Goal: Book appointment/travel/reservation

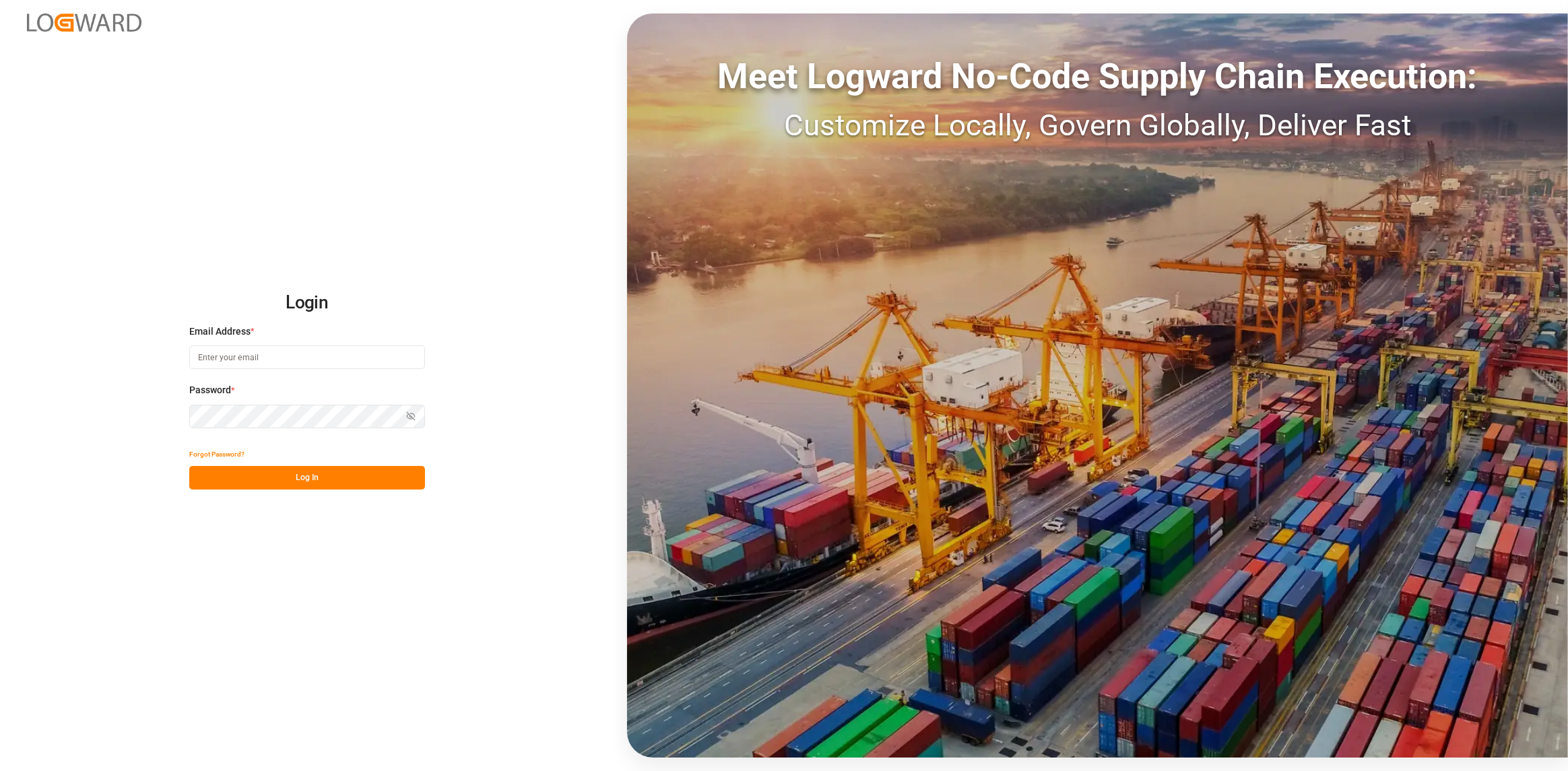
click at [282, 362] on input at bounding box center [307, 357] width 236 height 24
type input "[PERSON_NAME][EMAIL_ADDRESS][DOMAIN_NAME]"
click at [297, 479] on button "Log In" at bounding box center [307, 478] width 236 height 24
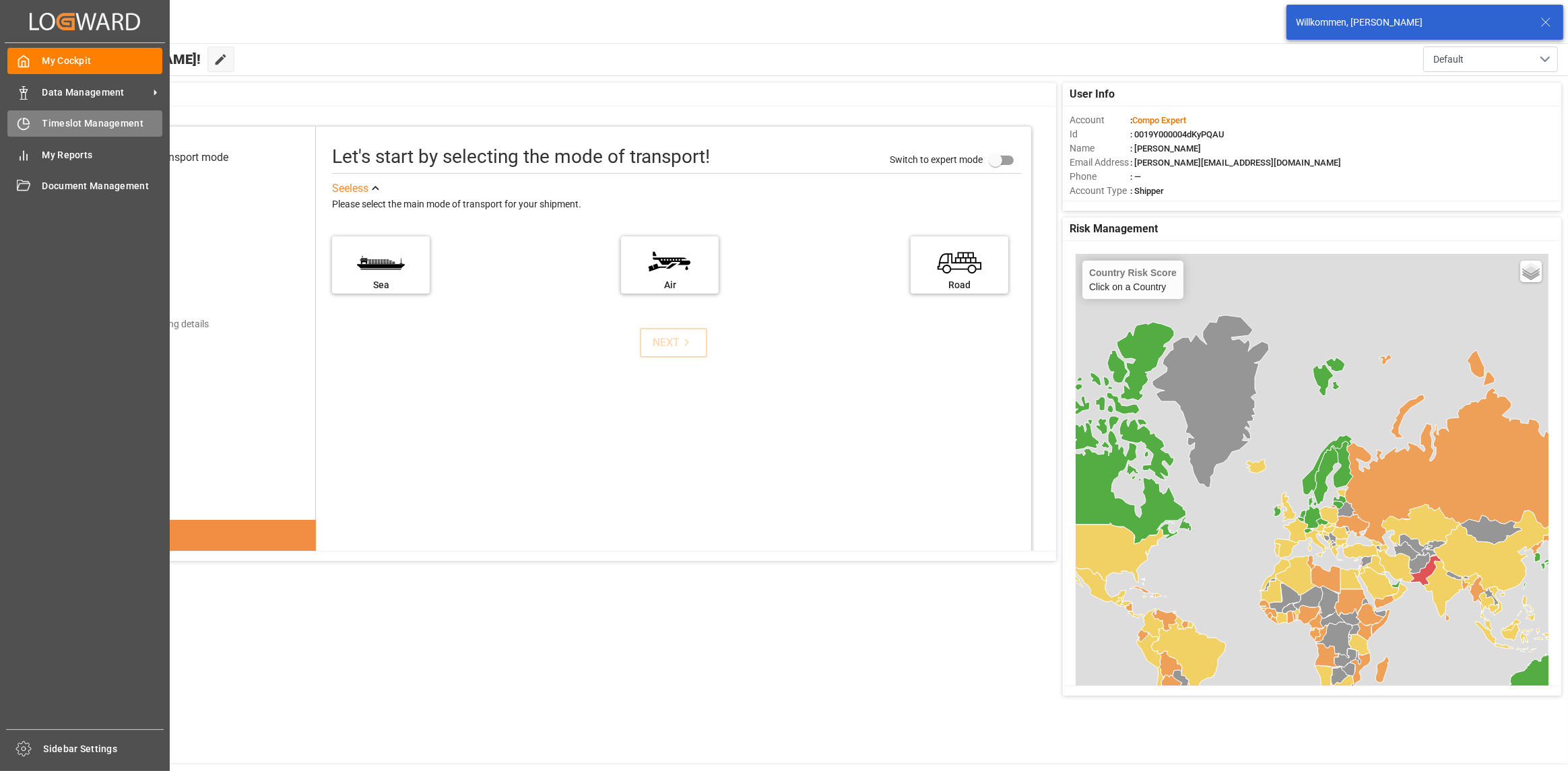
click at [18, 119] on icon at bounding box center [24, 124] width 14 height 14
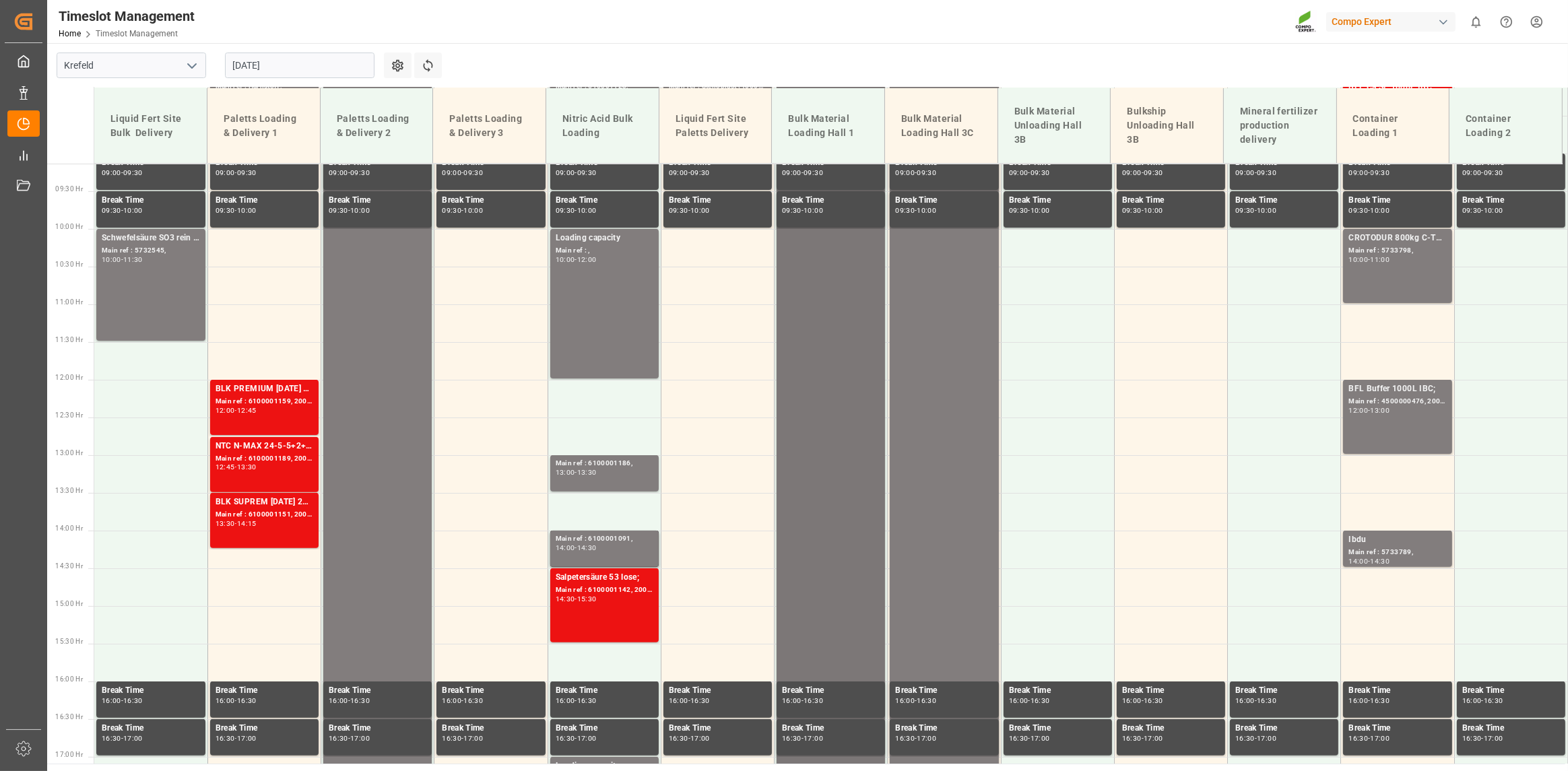
scroll to position [504, 0]
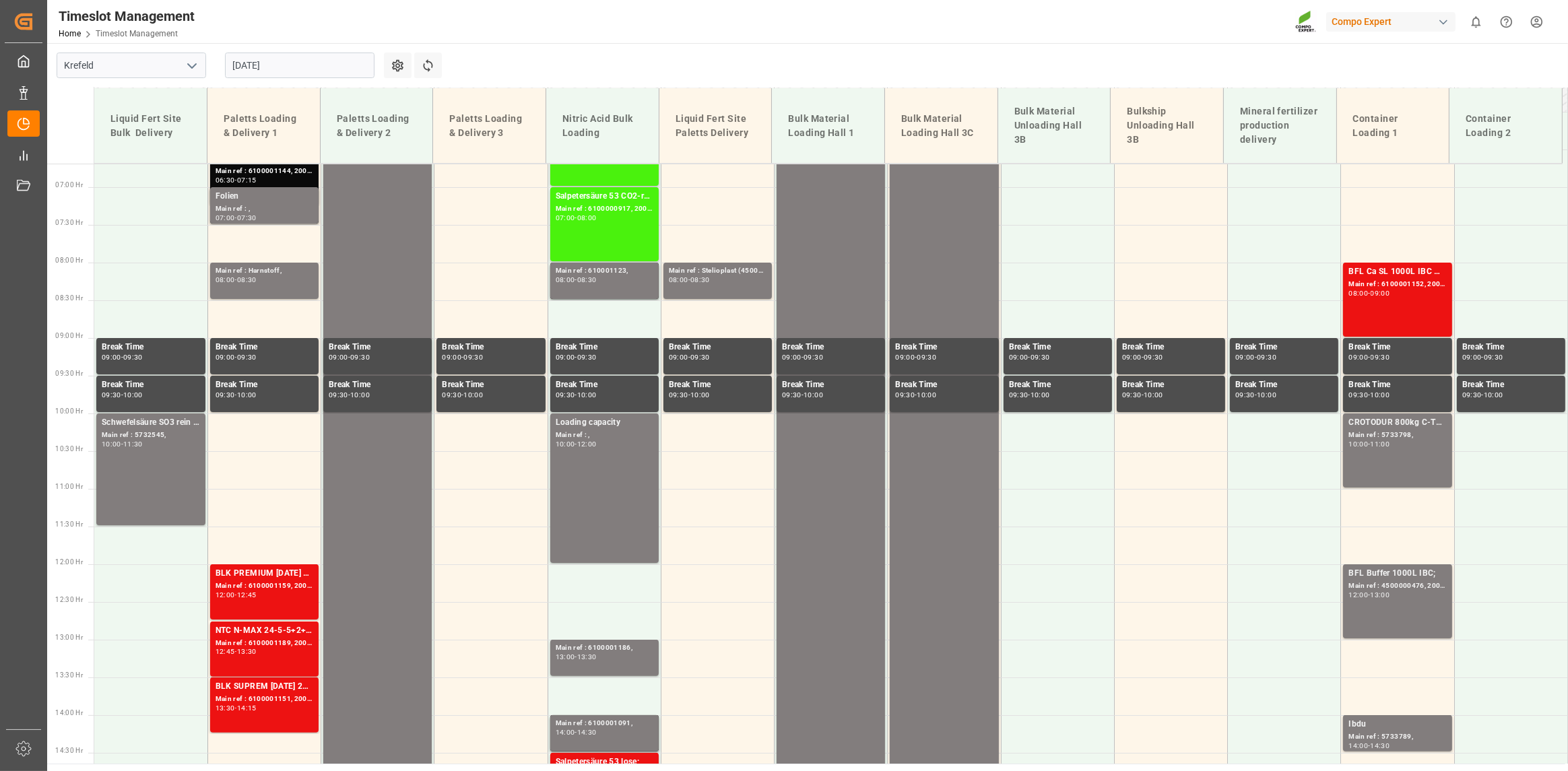
click at [276, 72] on input "[DATE]" at bounding box center [299, 66] width 150 height 26
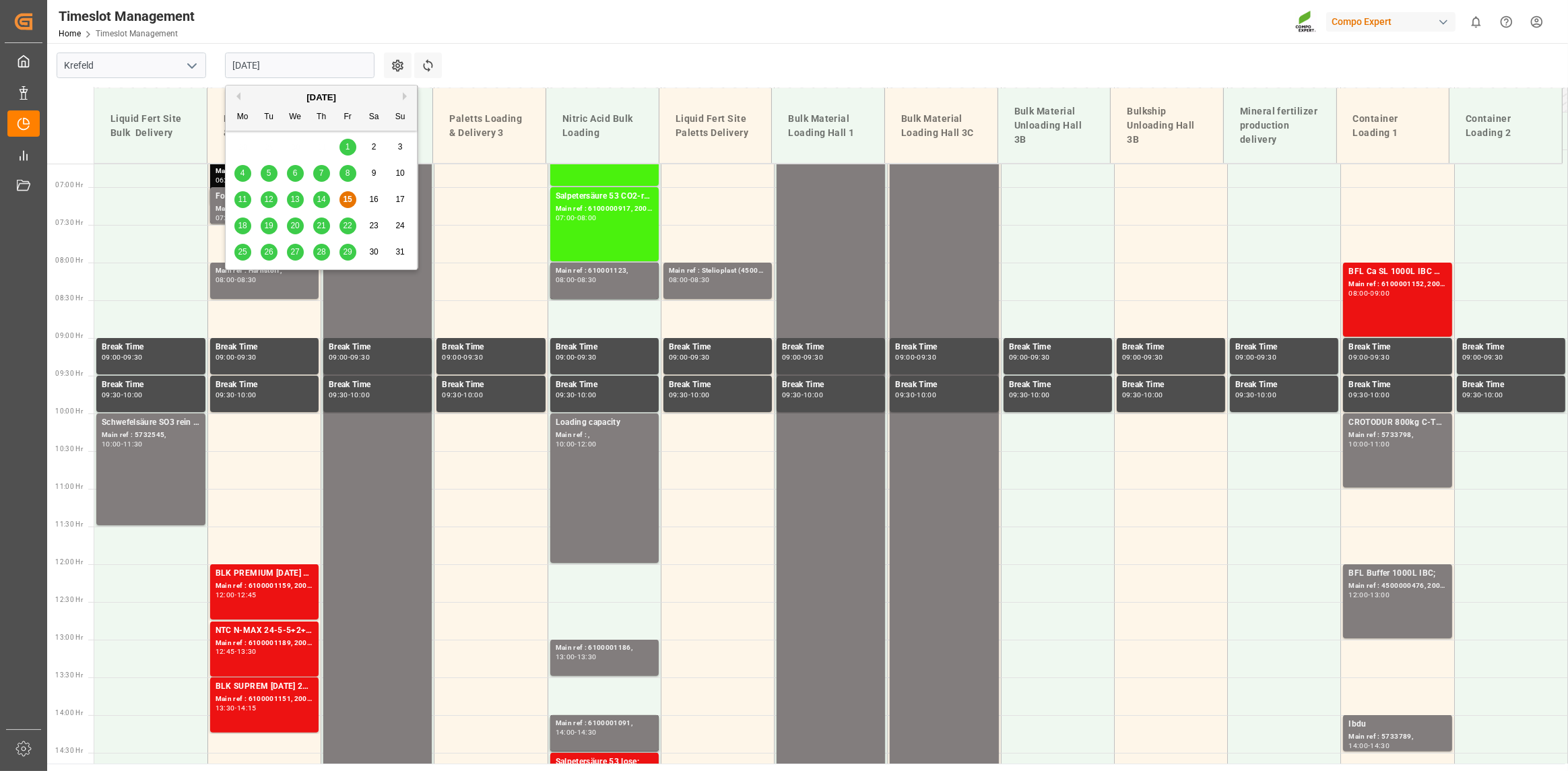
click at [240, 218] on div "18" at bounding box center [242, 226] width 17 height 16
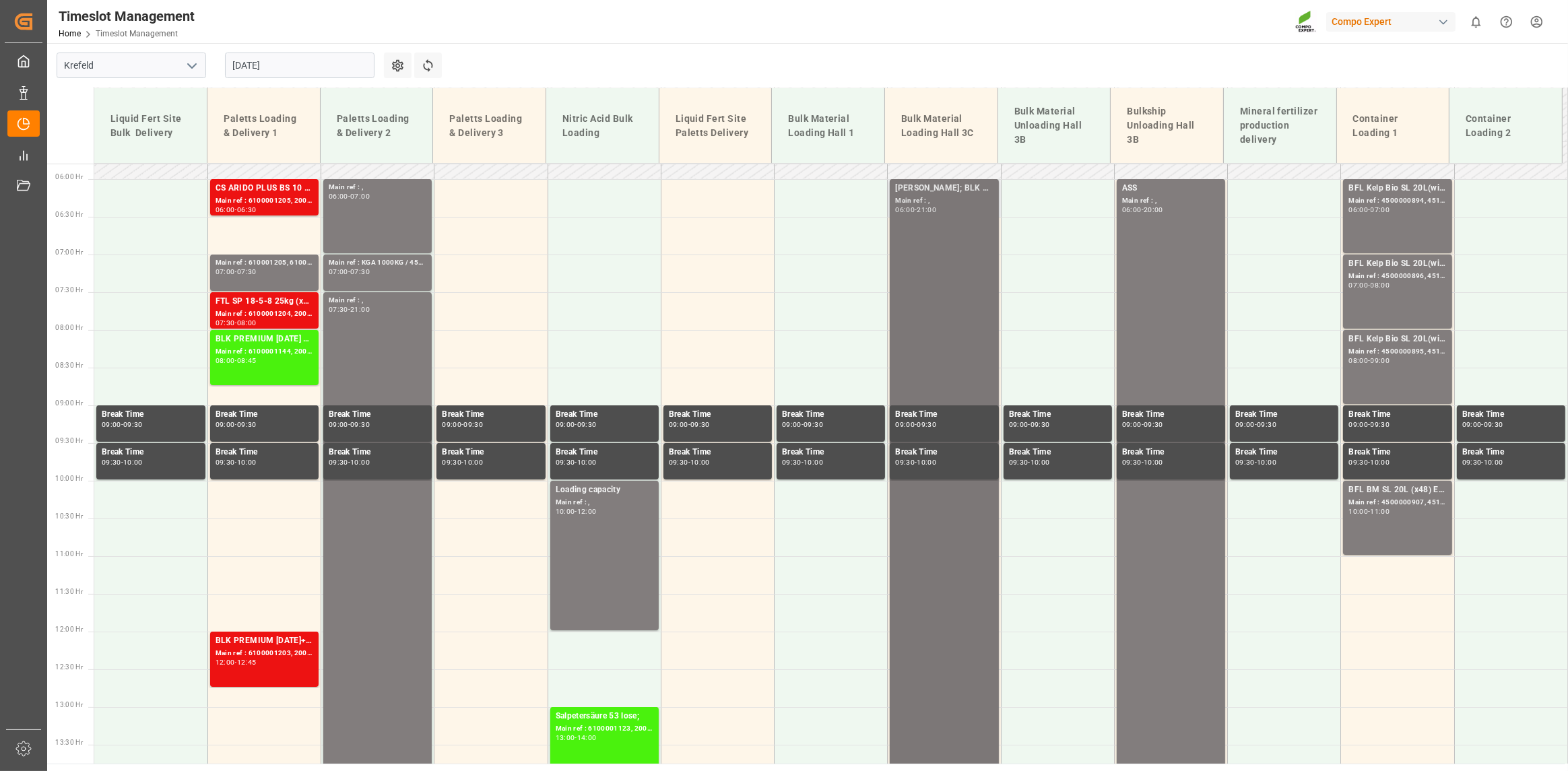
scroll to position [370, 0]
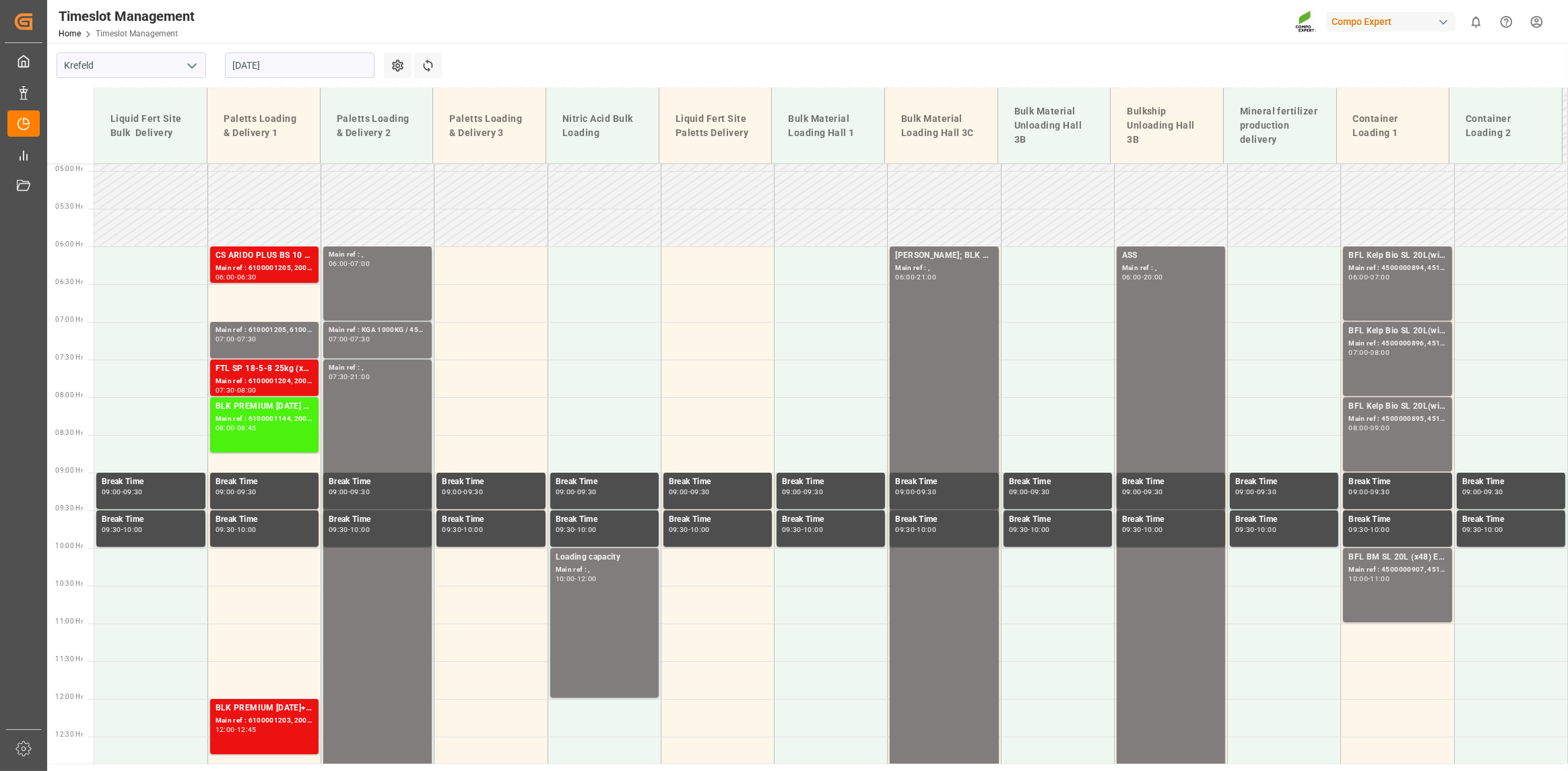
click at [331, 66] on input "[DATE]" at bounding box center [299, 66] width 150 height 26
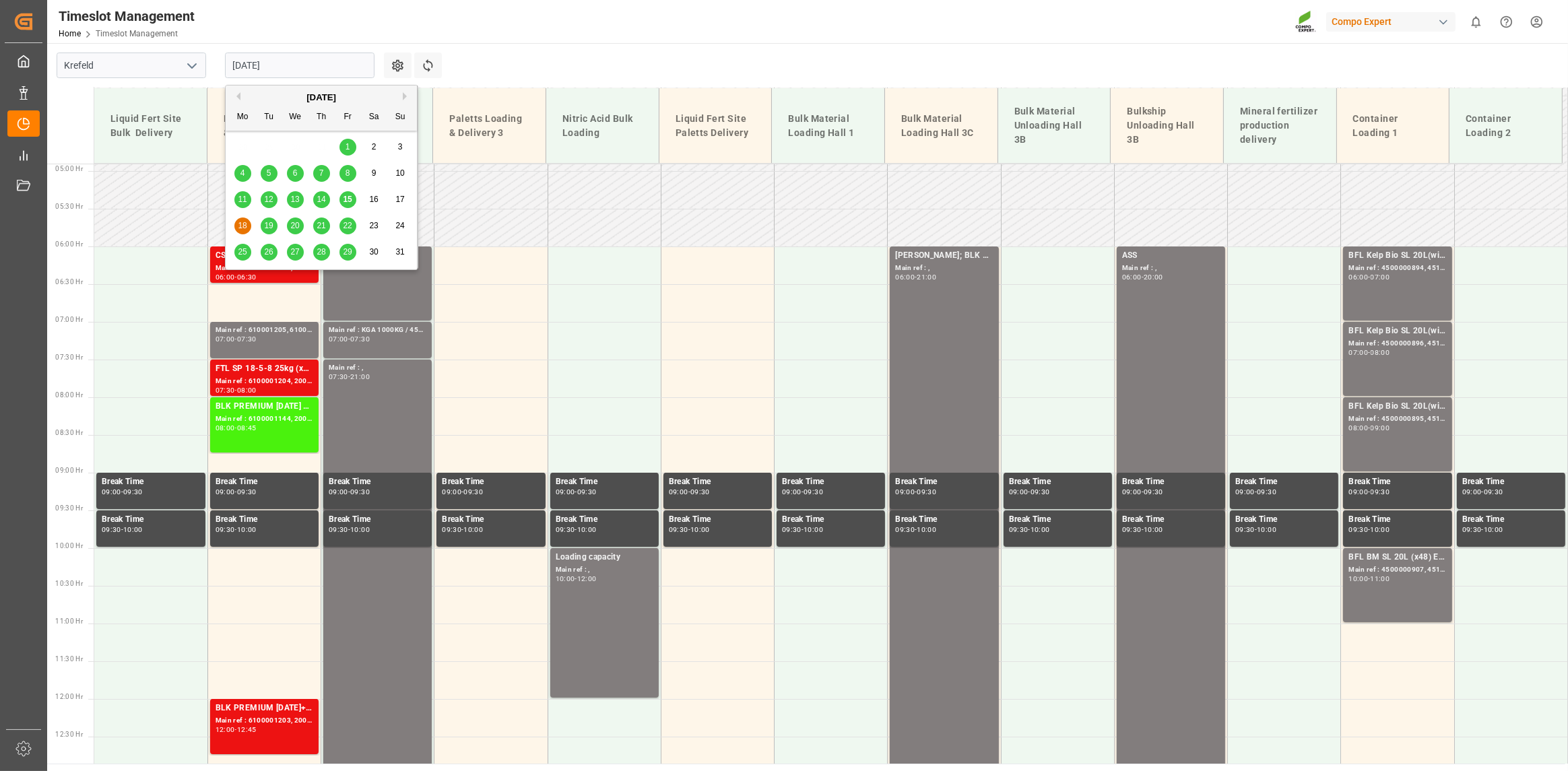
click at [351, 205] on div "15" at bounding box center [347, 200] width 17 height 16
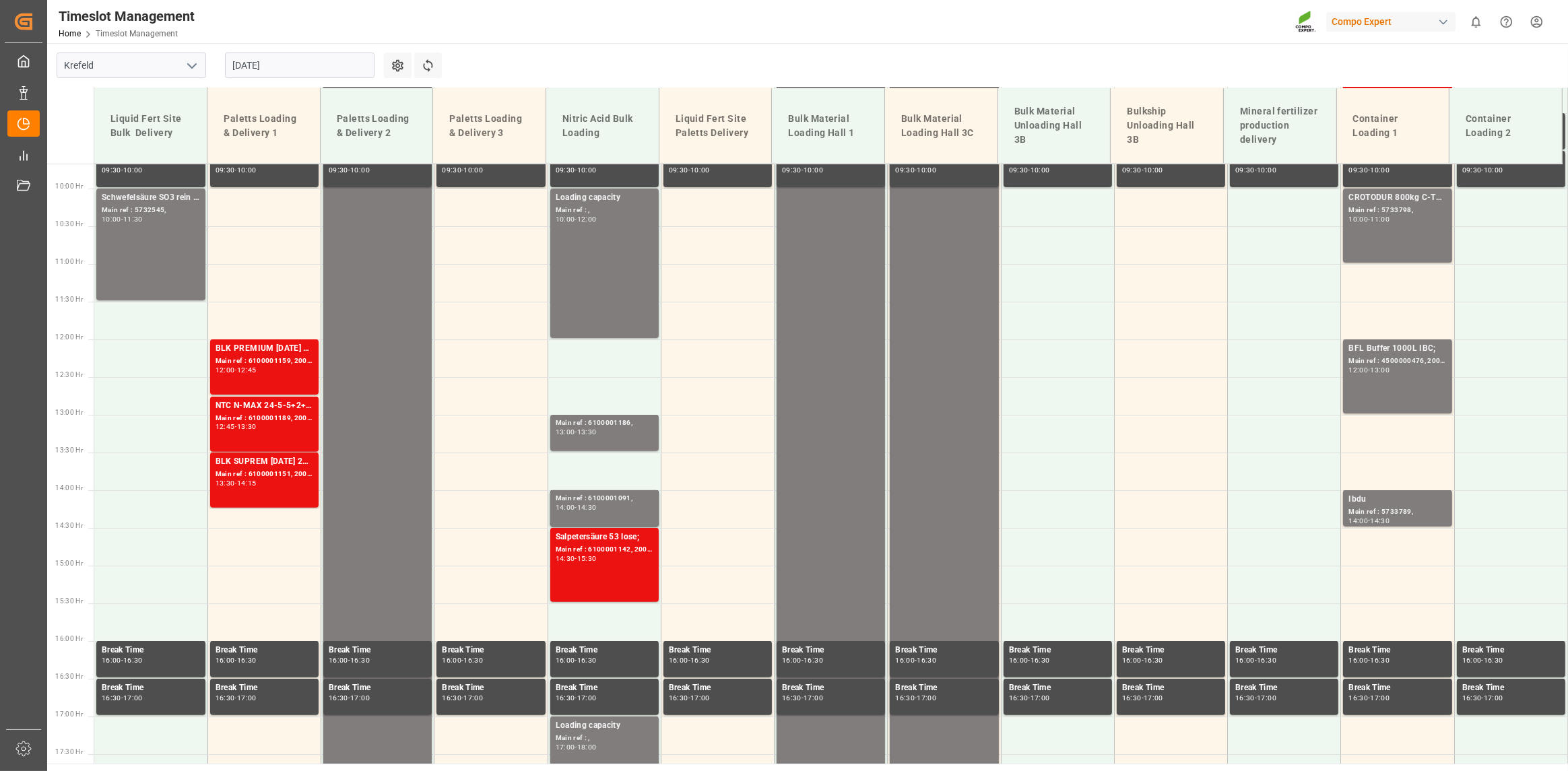
scroll to position [774, 0]
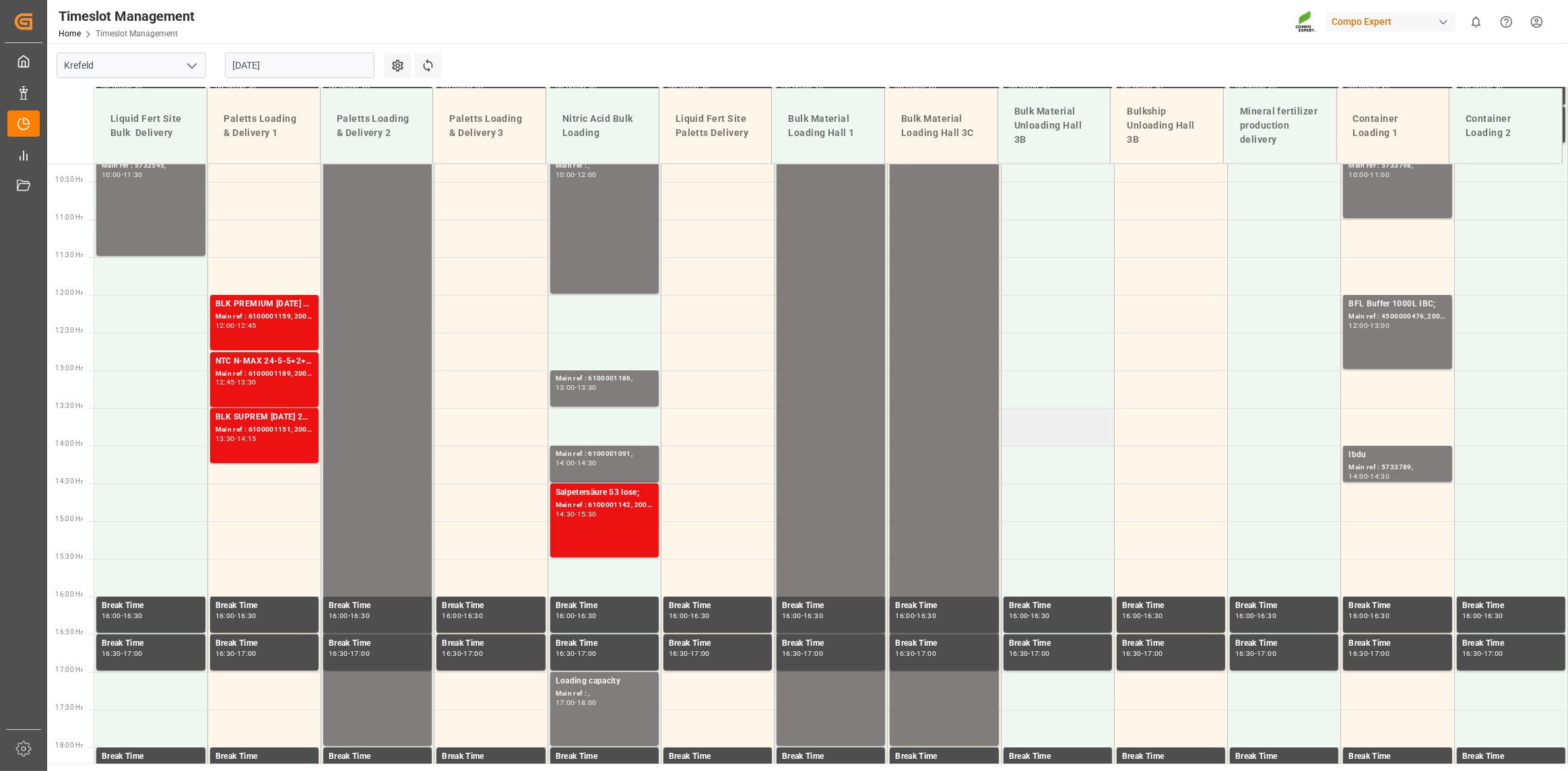
click at [1029, 409] on td at bounding box center [1058, 427] width 113 height 38
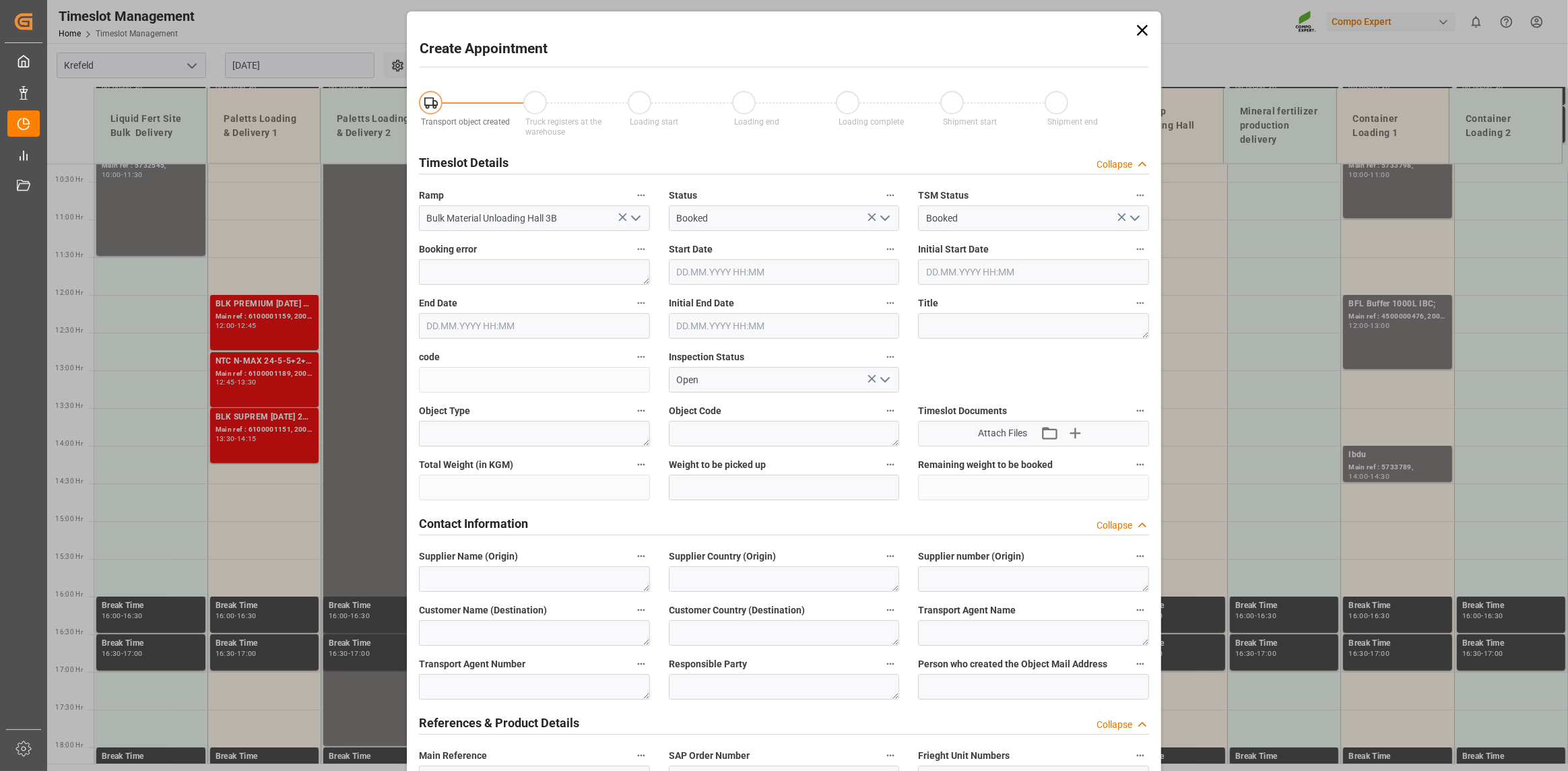
type input "[DATE] 13:30"
type input "[DATE] 14:00"
click at [1139, 30] on icon at bounding box center [1143, 30] width 19 height 19
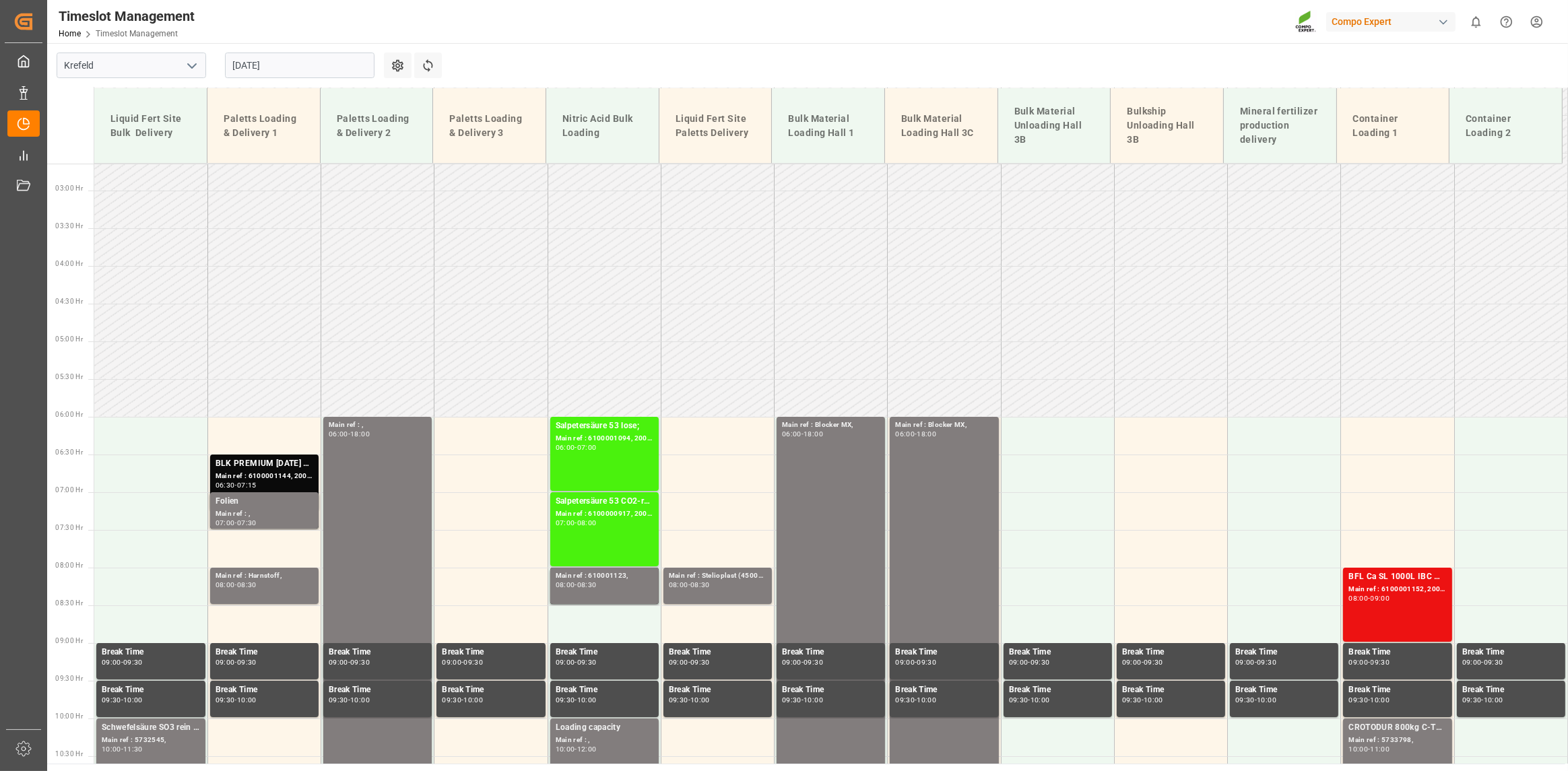
scroll to position [0, 0]
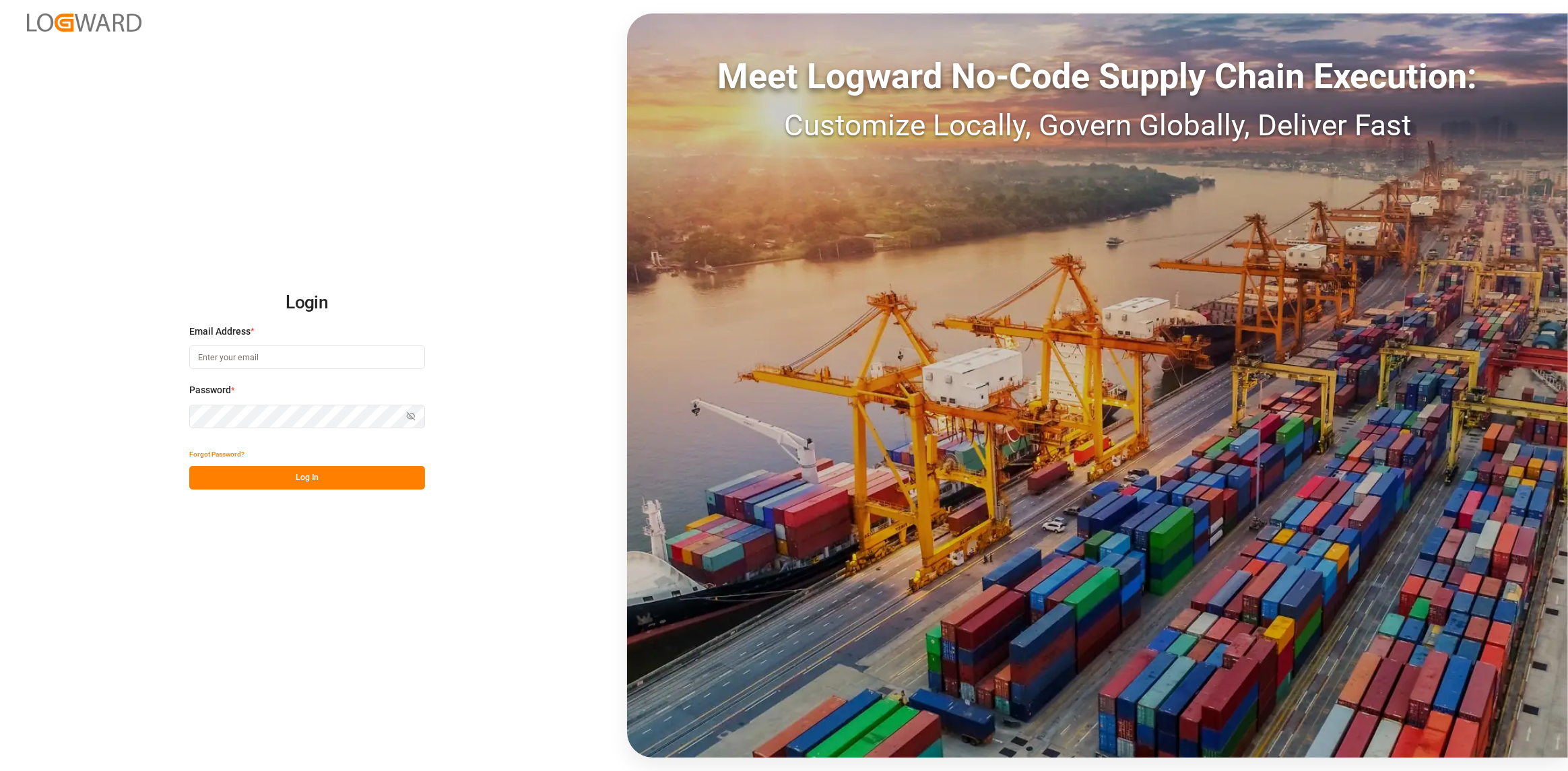
click at [277, 364] on input at bounding box center [307, 357] width 236 height 24
type input "[PERSON_NAME][EMAIL_ADDRESS][DOMAIN_NAME]"
click at [330, 473] on button "Log In" at bounding box center [307, 478] width 236 height 24
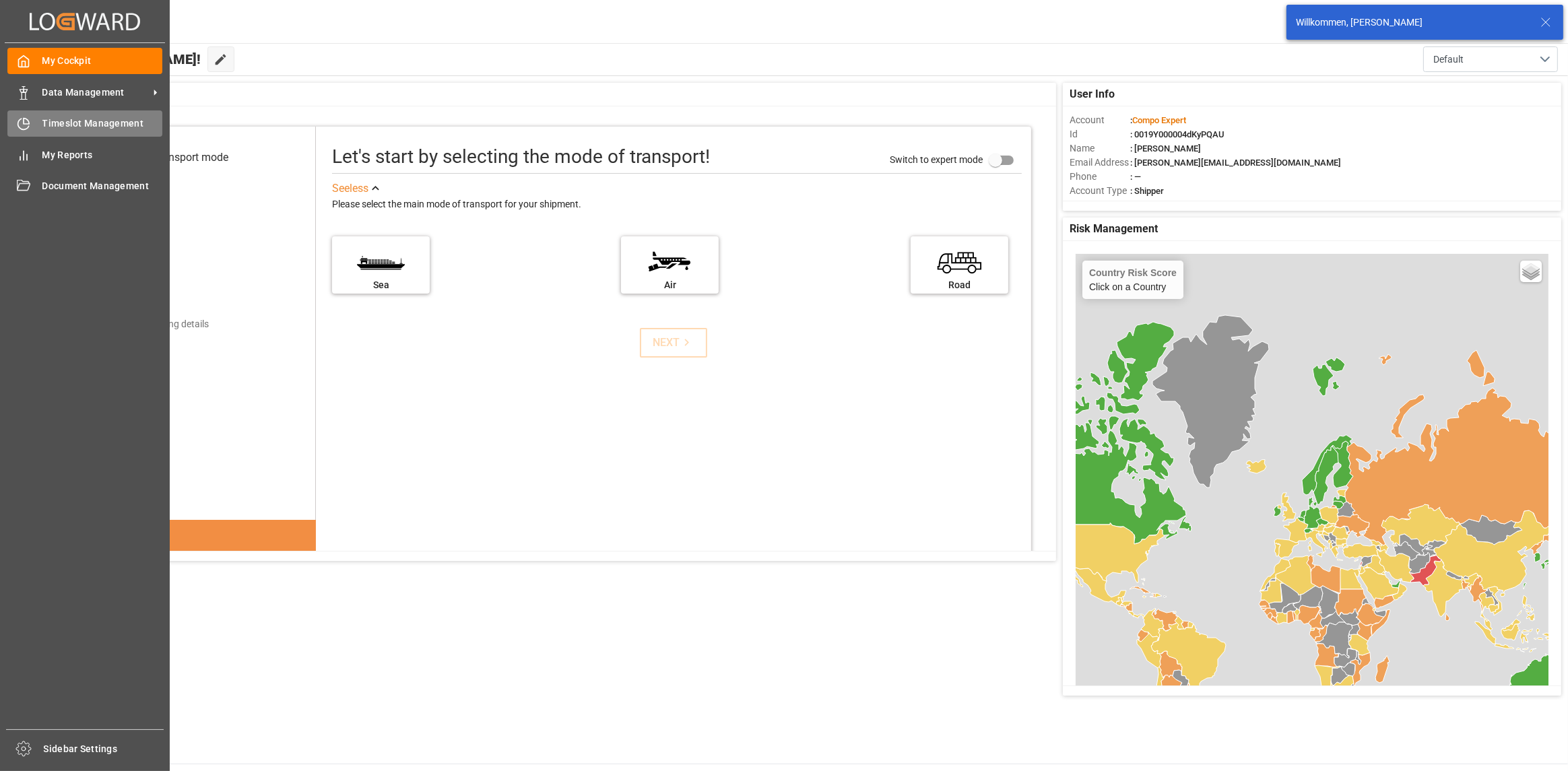
click at [51, 127] on span "Timeslot Management" at bounding box center [103, 123] width 121 height 14
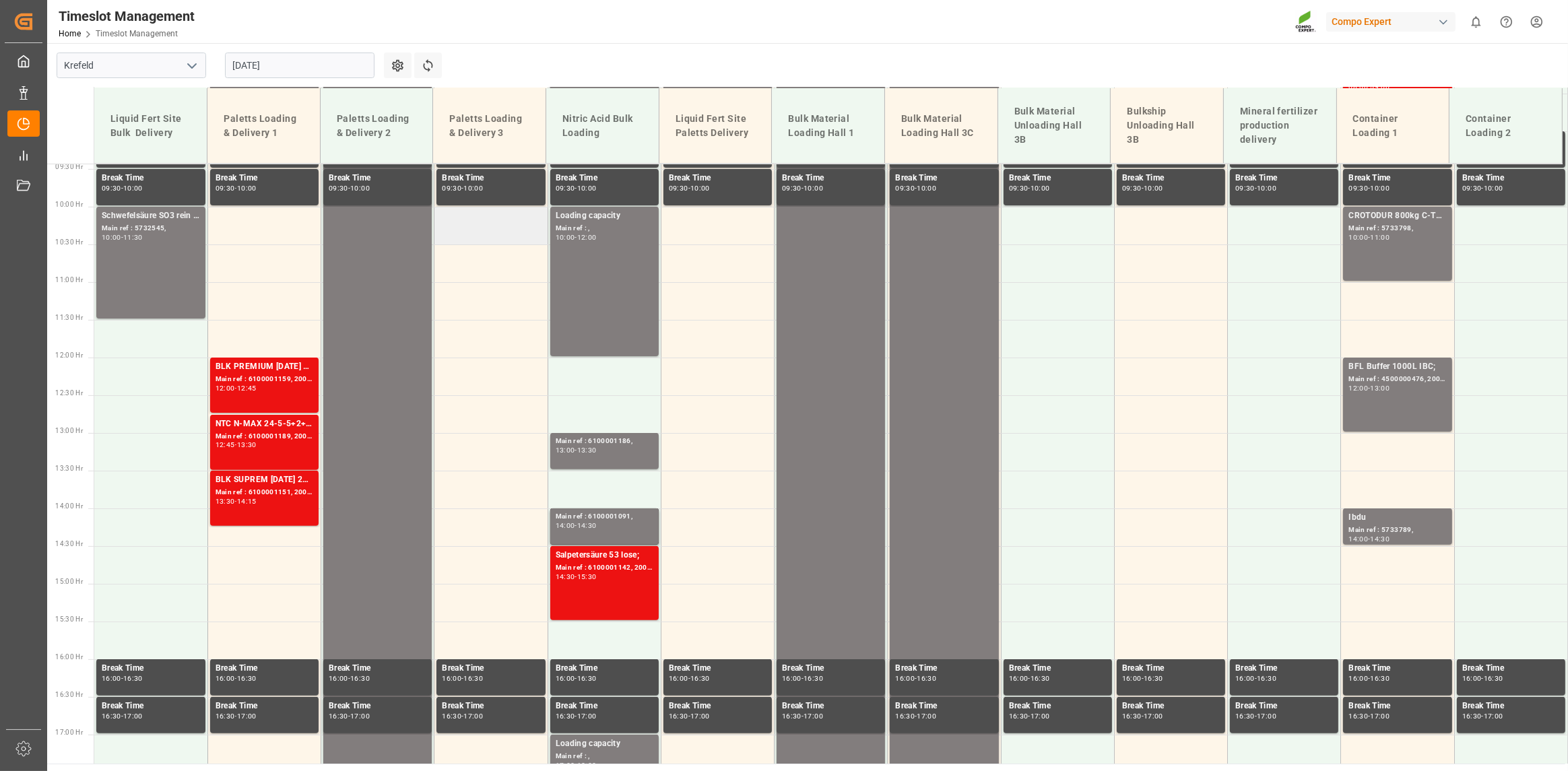
scroll to position [377, 0]
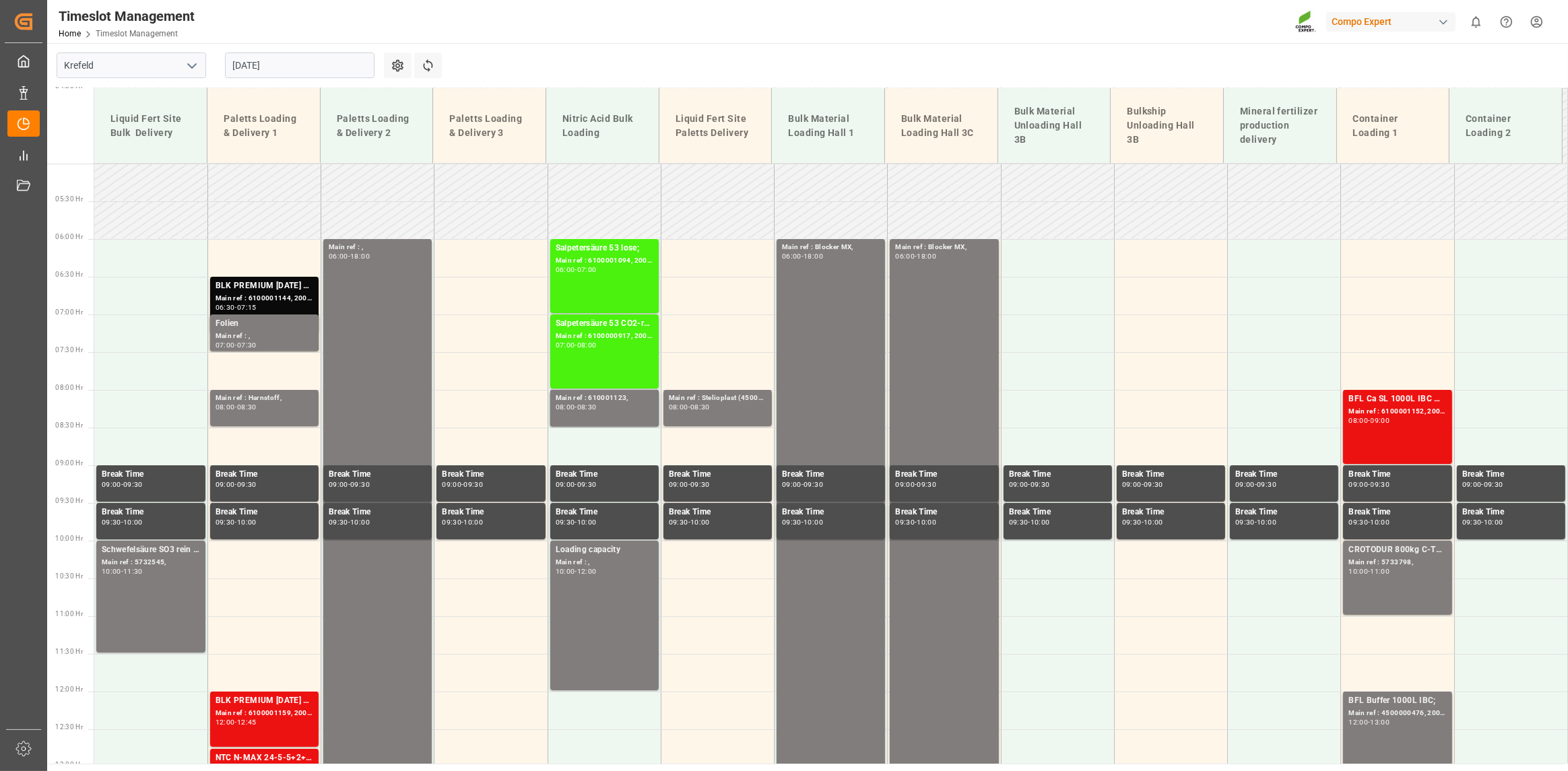
click at [314, 64] on input "[DATE]" at bounding box center [299, 66] width 150 height 26
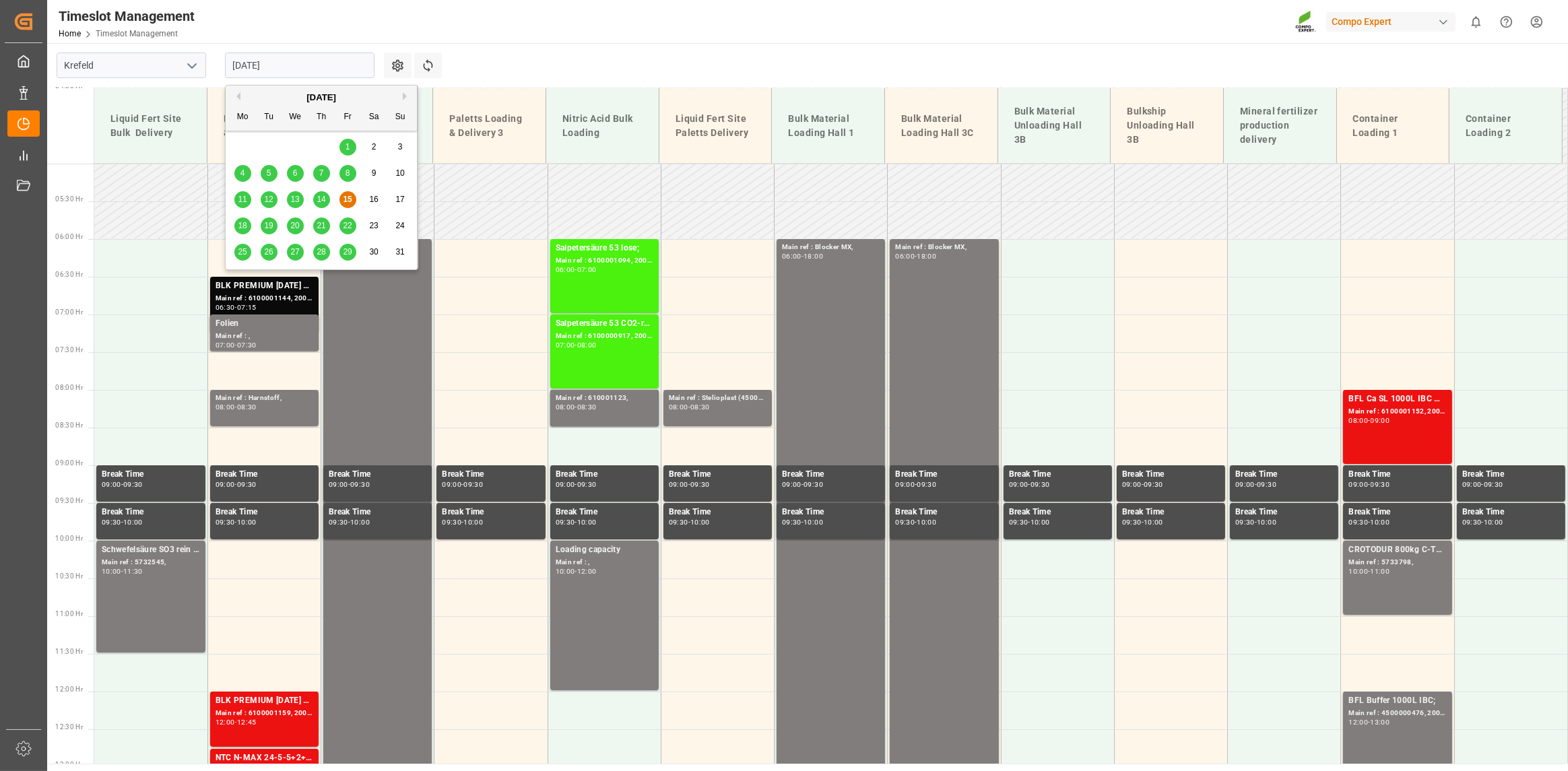
click at [238, 225] on span "18" at bounding box center [242, 225] width 9 height 9
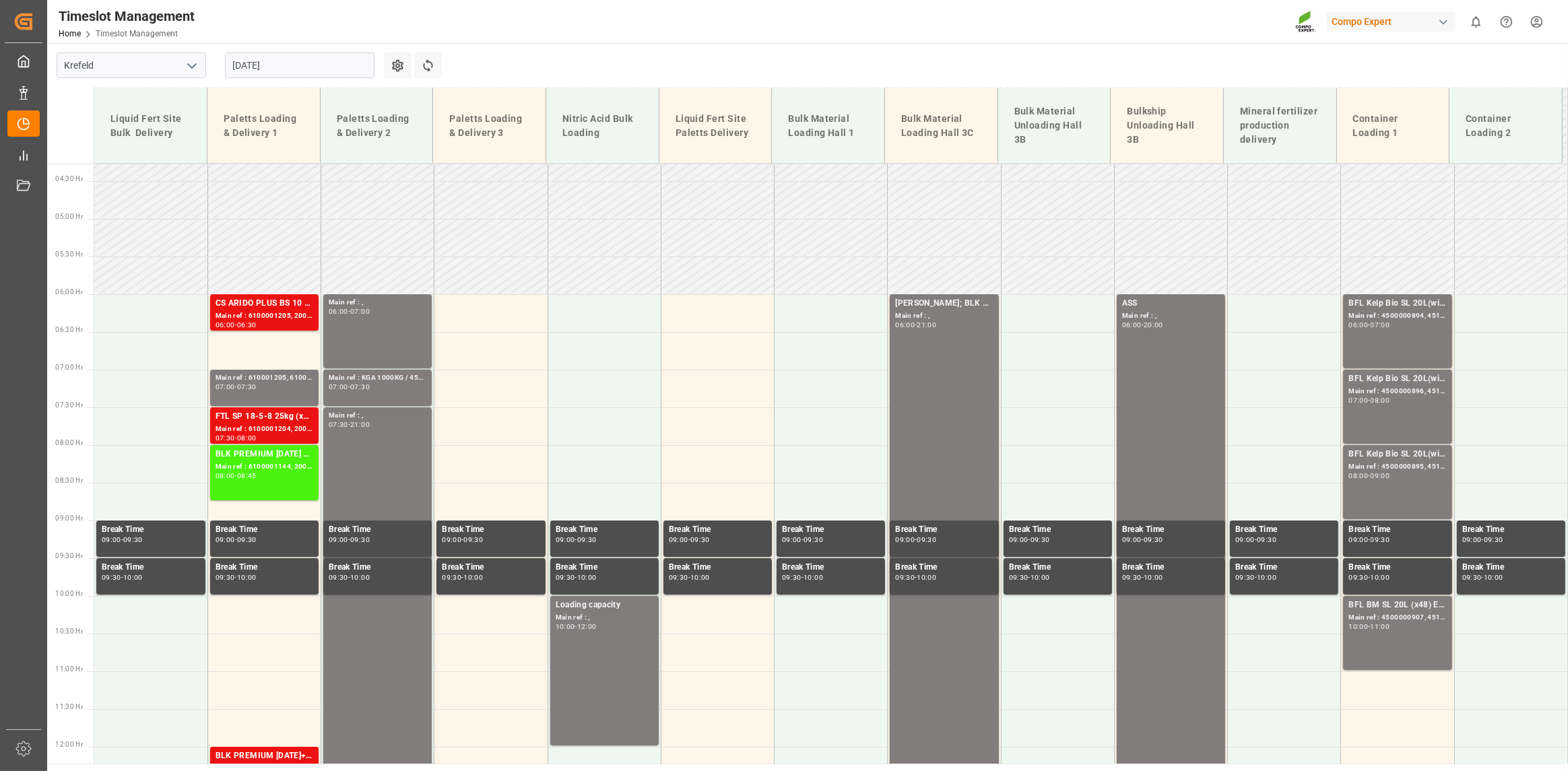
scroll to position [108, 0]
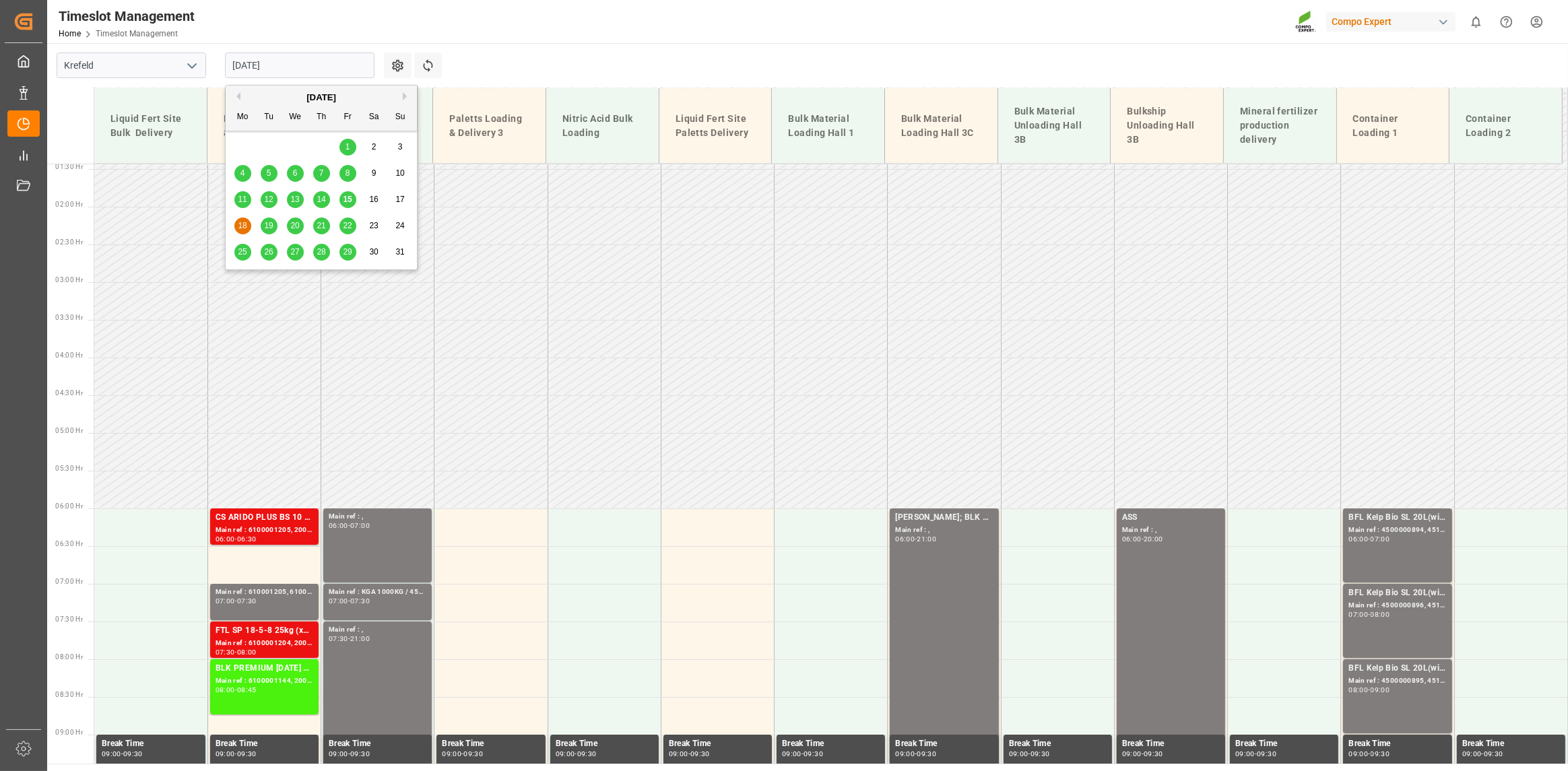
click at [320, 62] on input "[DATE]" at bounding box center [299, 66] width 150 height 26
click at [269, 227] on span "19" at bounding box center [268, 225] width 9 height 9
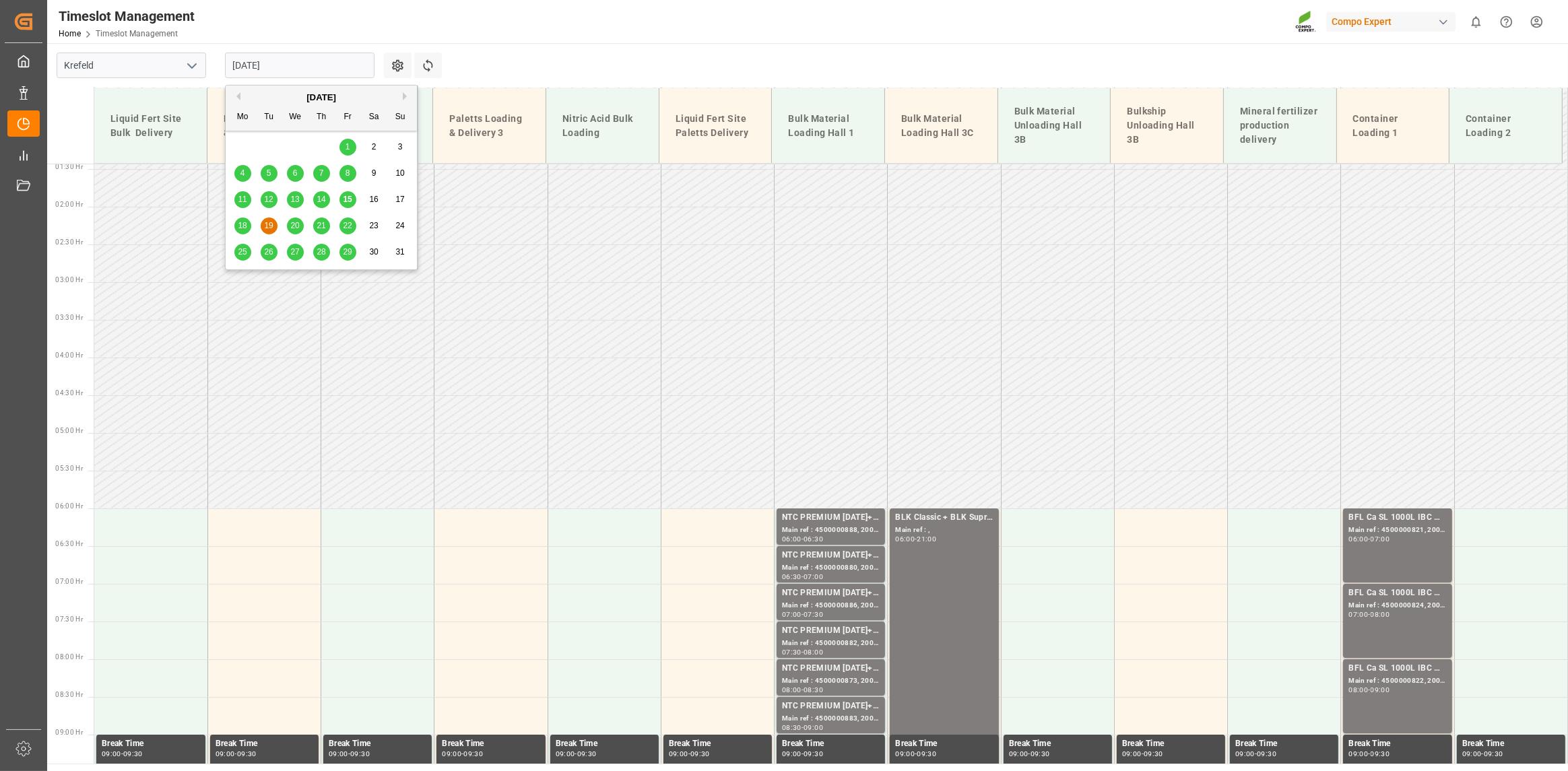
click at [335, 76] on input "19.08.2025" at bounding box center [299, 66] width 150 height 26
click at [294, 227] on span "20" at bounding box center [295, 225] width 9 height 9
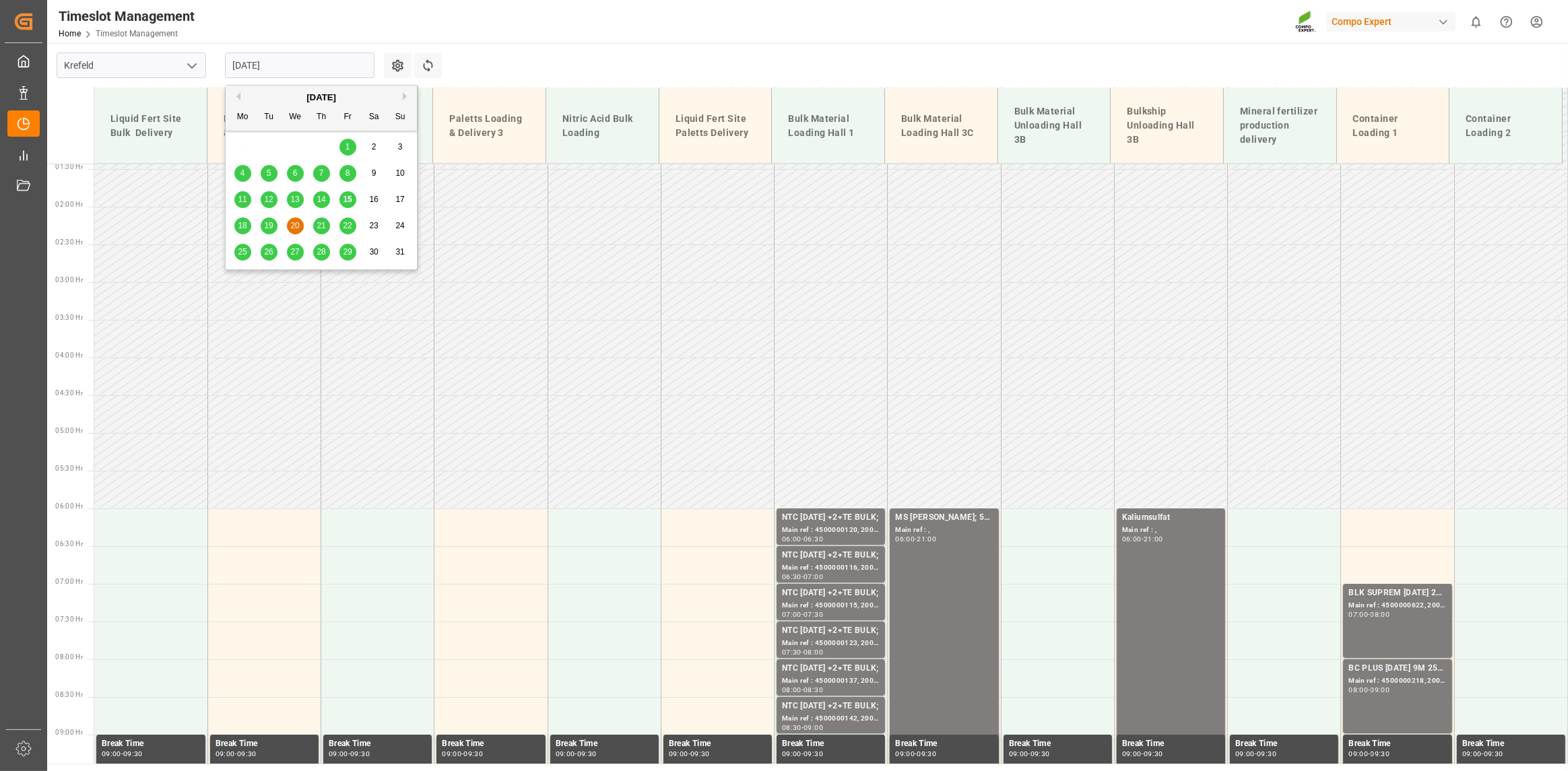
click at [324, 65] on input "20.08.2025" at bounding box center [299, 66] width 150 height 26
click at [232, 224] on div "18 19 20 21 22 23 24" at bounding box center [322, 225] width 184 height 26
click at [240, 225] on span "18" at bounding box center [242, 225] width 9 height 9
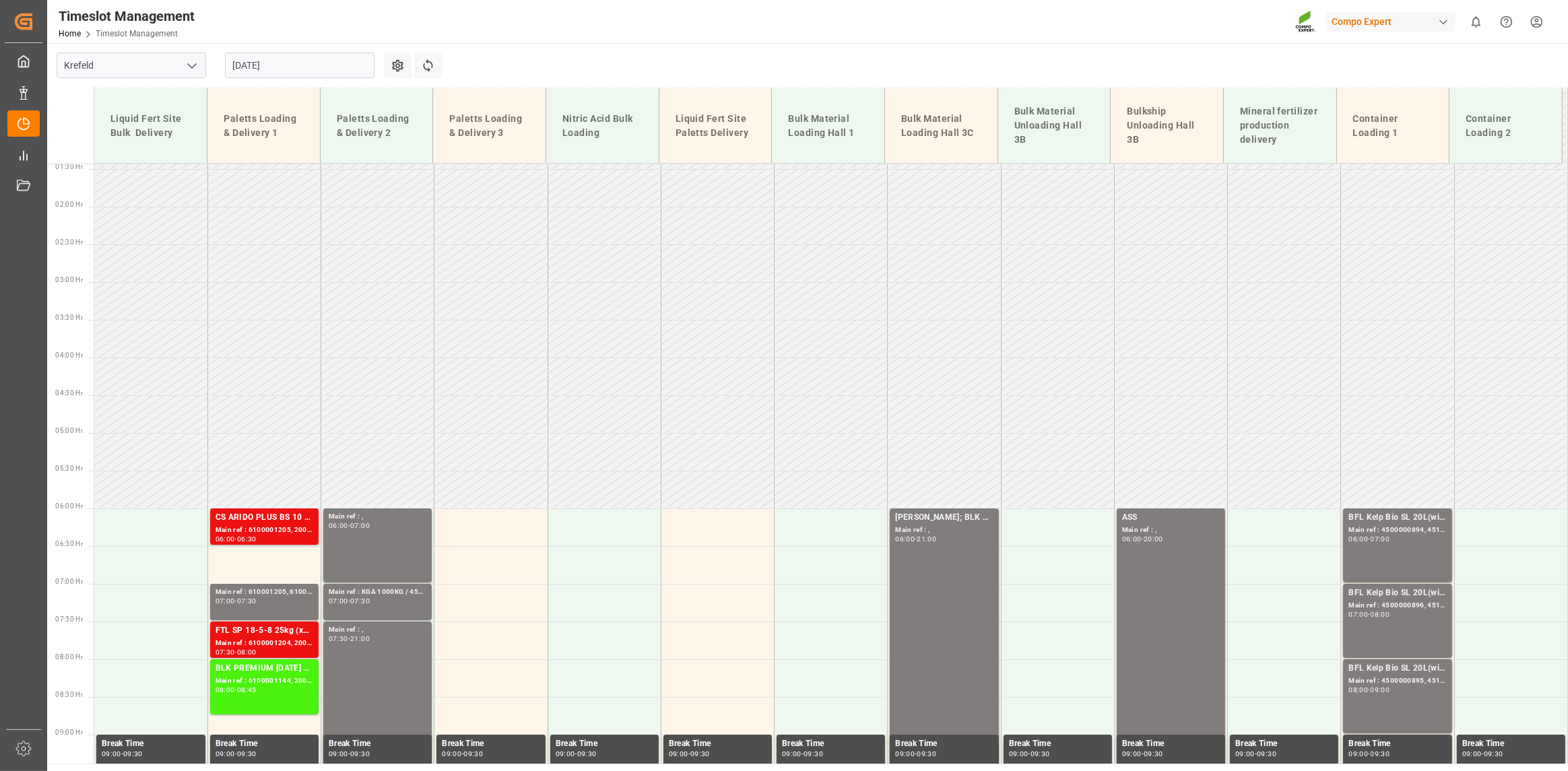
drag, startPoint x: 1004, startPoint y: 450, endPoint x: 961, endPoint y: 401, distance: 65.2
click at [961, 401] on td at bounding box center [944, 414] width 113 height 38
click at [873, 16] on div "Timeslot Management Home Timeslot Management Compo Expert 0 Notifications Only …" at bounding box center [803, 22] width 1531 height 43
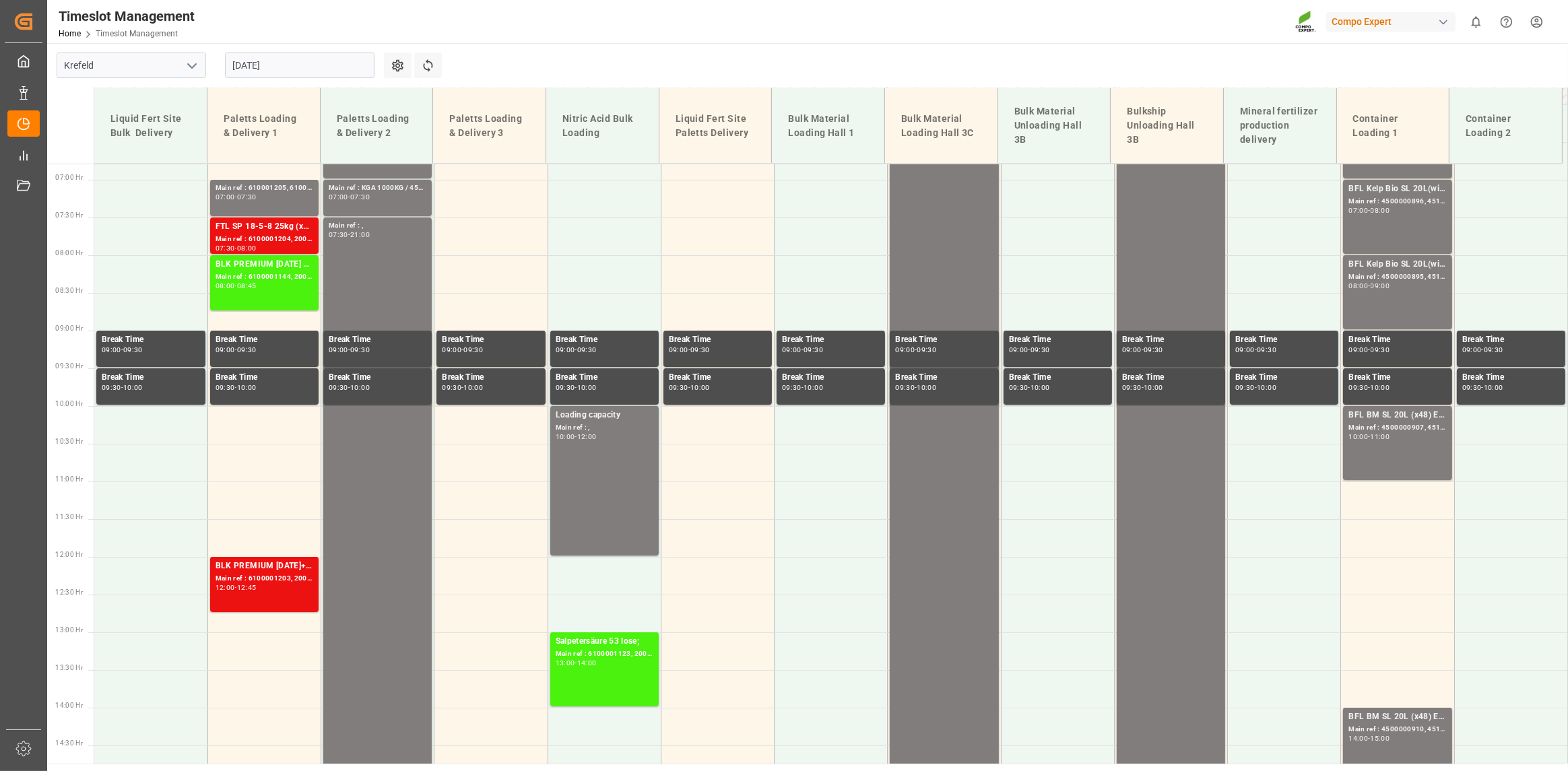
click at [286, 60] on input "[DATE]" at bounding box center [299, 66] width 150 height 26
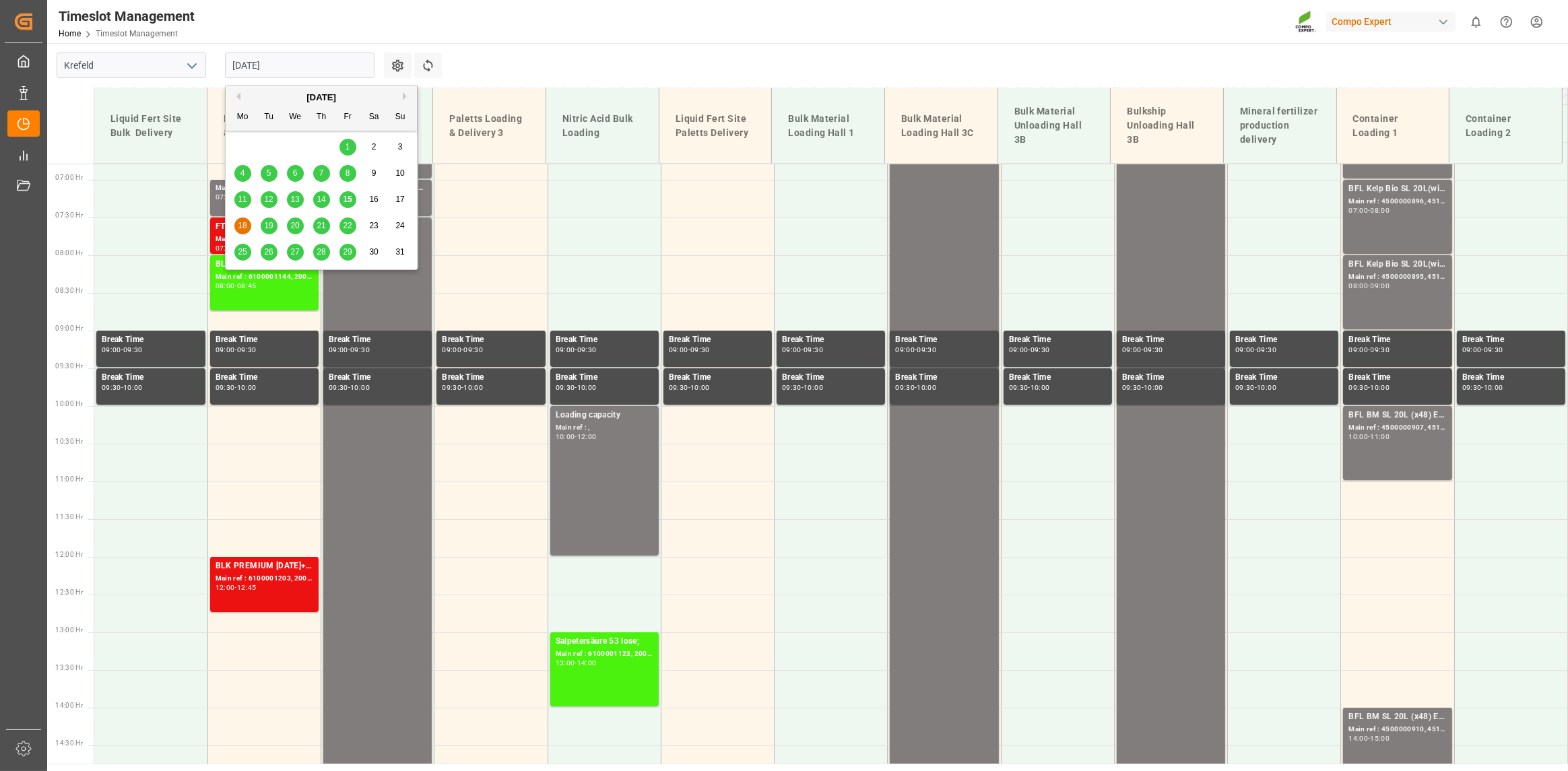
click at [350, 201] on span "15" at bounding box center [347, 200] width 9 height 9
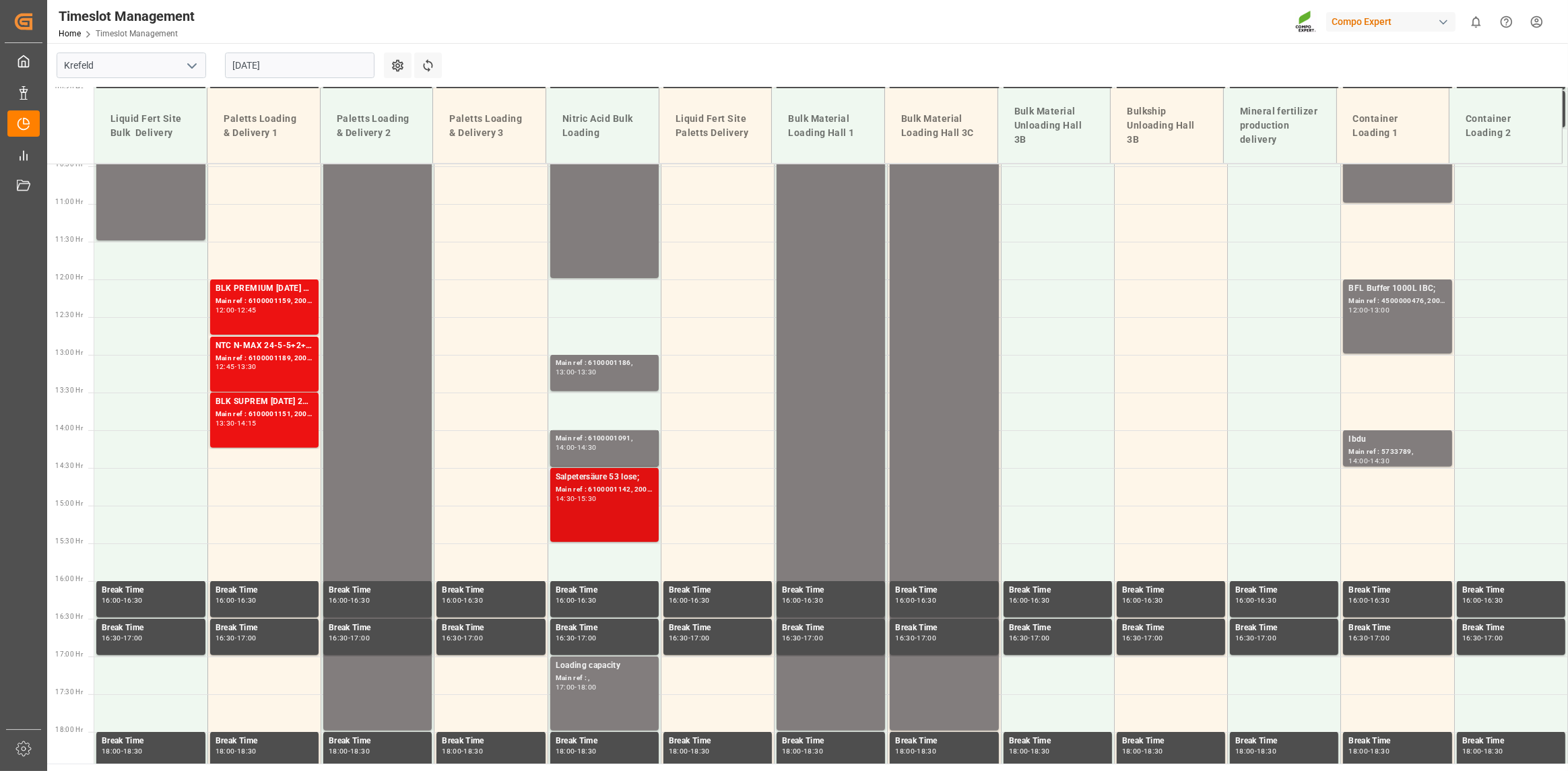
scroll to position [857, 0]
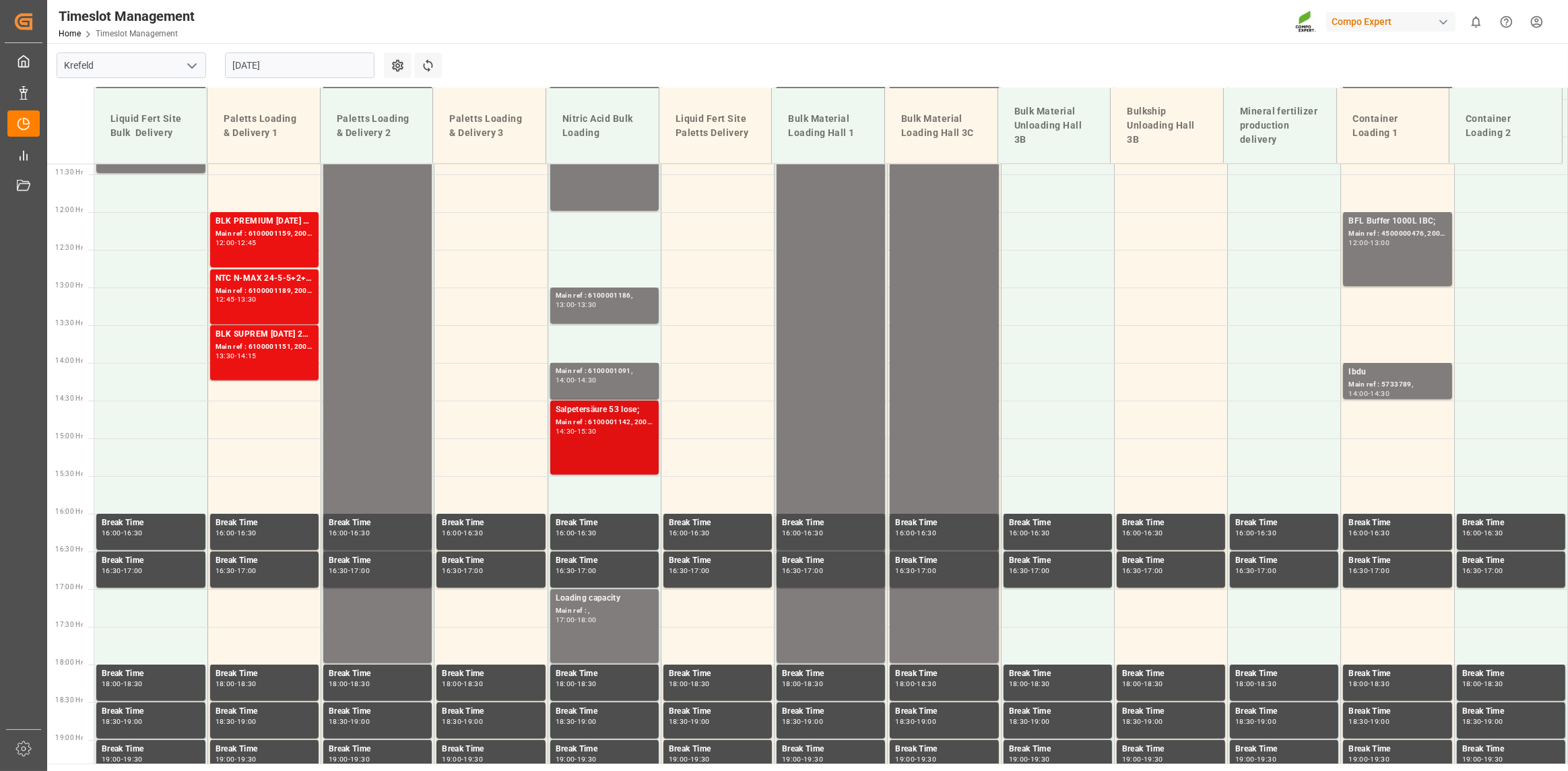
click at [608, 489] on td at bounding box center [604, 495] width 113 height 38
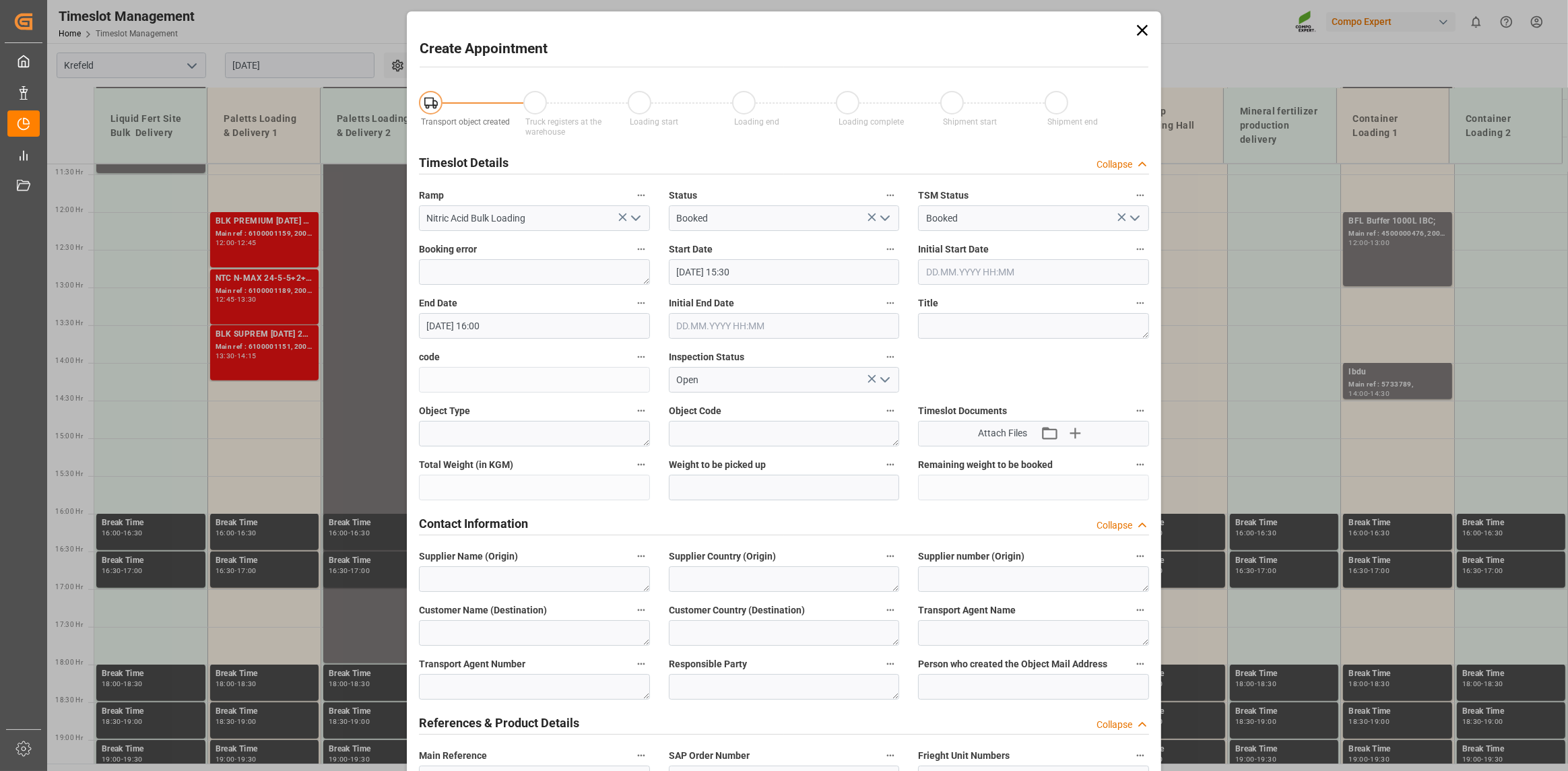
type input "15.08.2025 15:30"
type input "15.08.2025 16:00"
click at [1146, 32] on icon at bounding box center [1143, 30] width 19 height 19
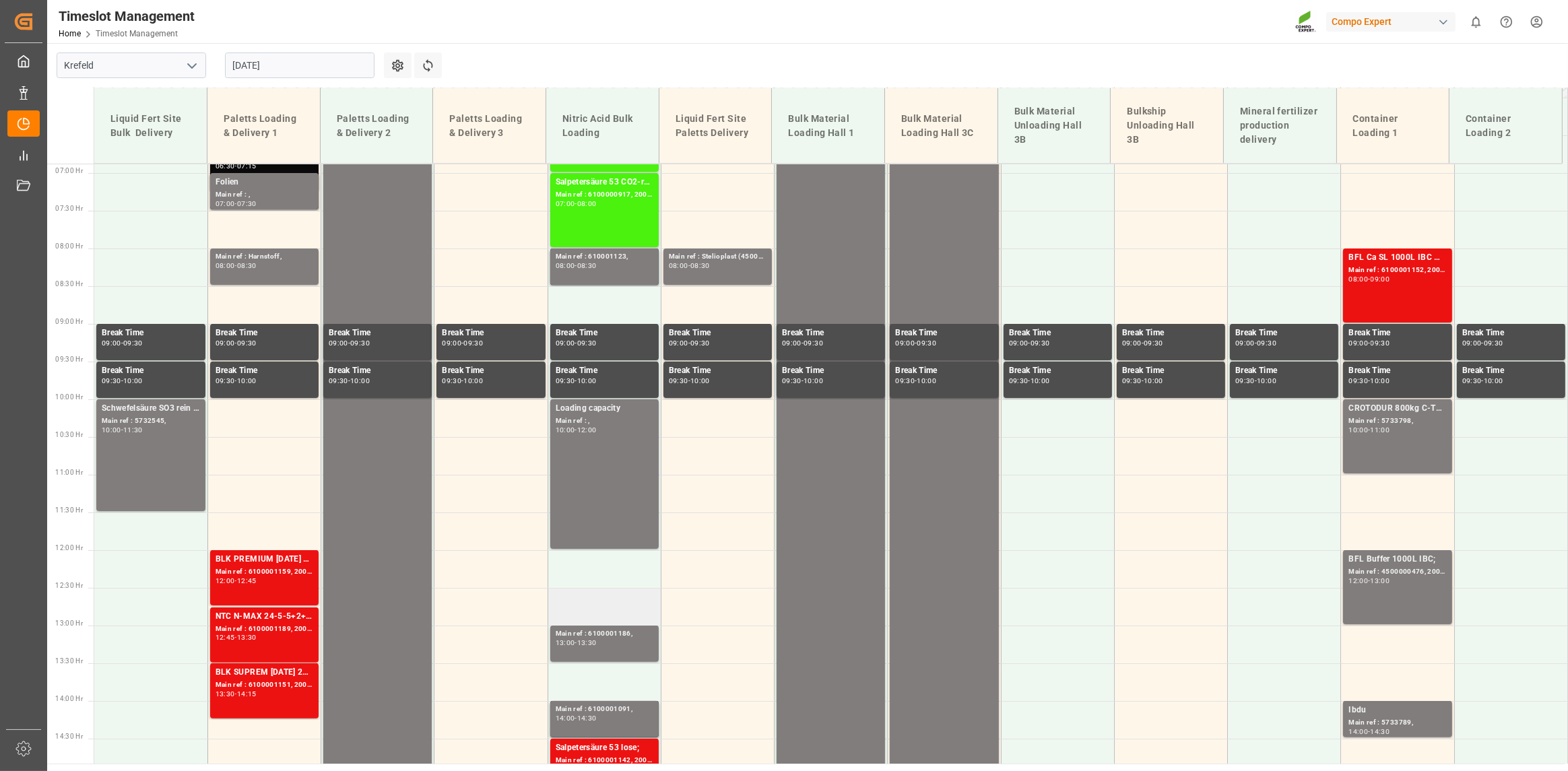
scroll to position [588, 0]
